Goal: Find specific page/section: Find specific page/section

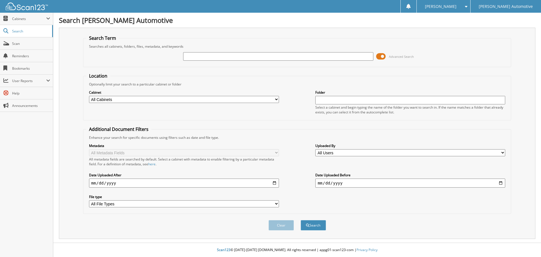
click at [233, 57] on input "text" at bounding box center [278, 56] width 190 height 8
type input "101333"
click at [301, 220] on button "Search" at bounding box center [313, 225] width 25 height 10
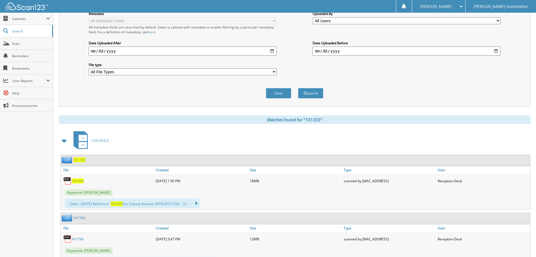
scroll to position [141, 0]
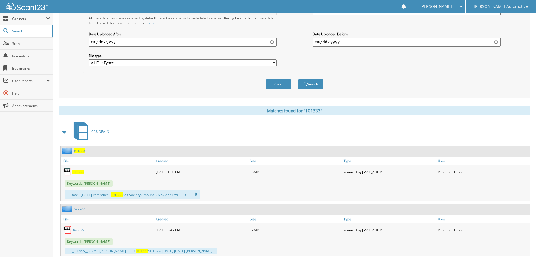
click at [76, 171] on span "101333" at bounding box center [78, 171] width 12 height 5
click at [107, 155] on div "101333" at bounding box center [296, 151] width 470 height 11
click at [42, 149] on div "Close Cabinets My Company Email Addresses Search Scan" at bounding box center [26, 135] width 53 height 244
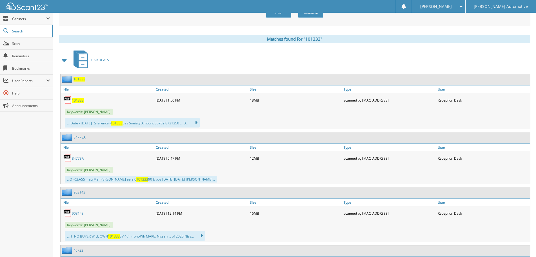
scroll to position [197, 0]
